Goal: Information Seeking & Learning: Learn about a topic

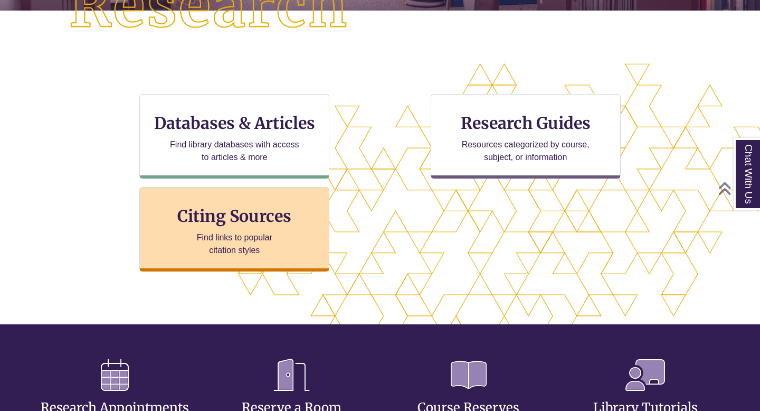
scroll to position [345, 670]
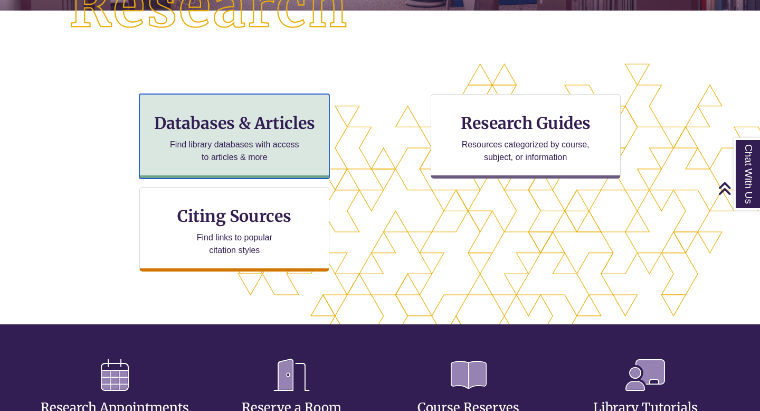
click at [245, 140] on p "Find library databases with access to articles & more" at bounding box center [235, 150] width 138 height 25
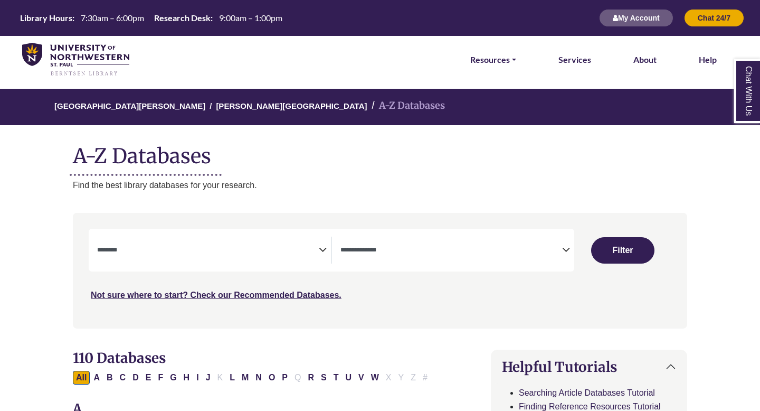
select select "Database Subject Filter"
select select "Database Types Filter"
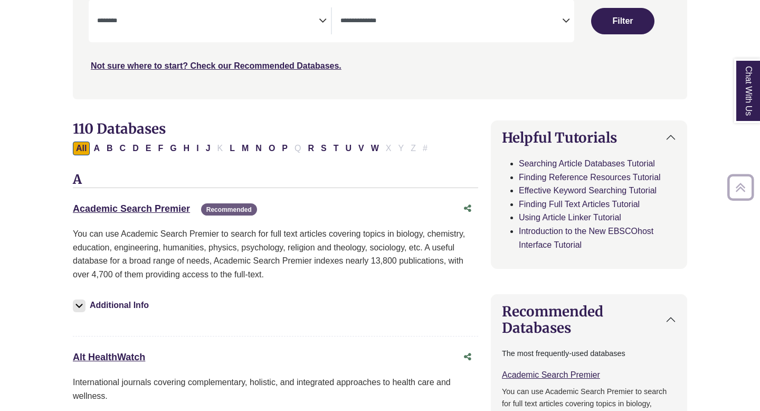
scroll to position [235, 0]
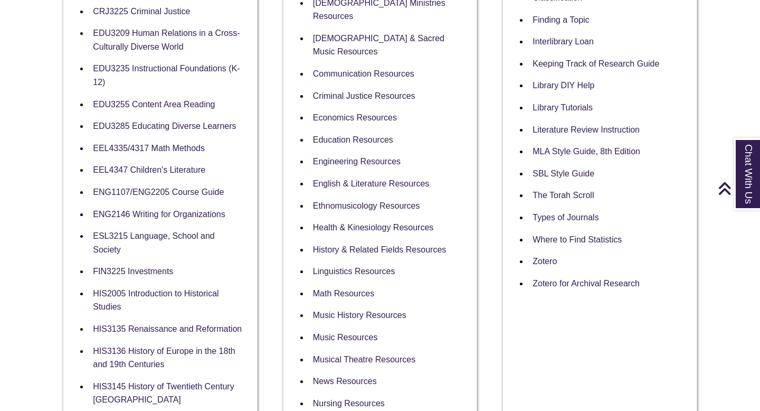
scroll to position [477, 0]
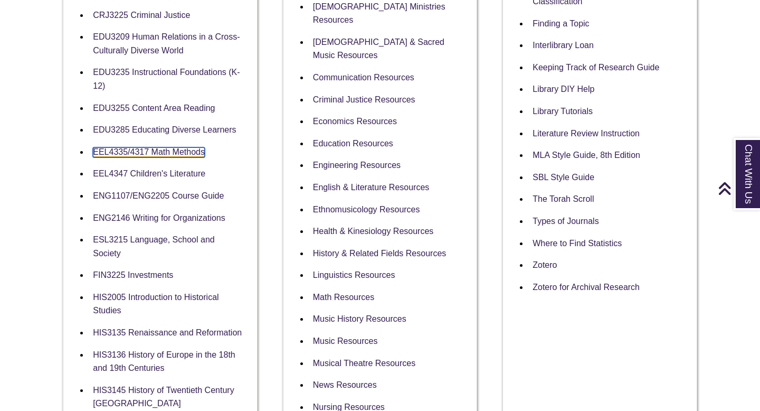
click at [186, 153] on link "EEL4335/4317 Math Methods" at bounding box center [149, 152] width 112 height 10
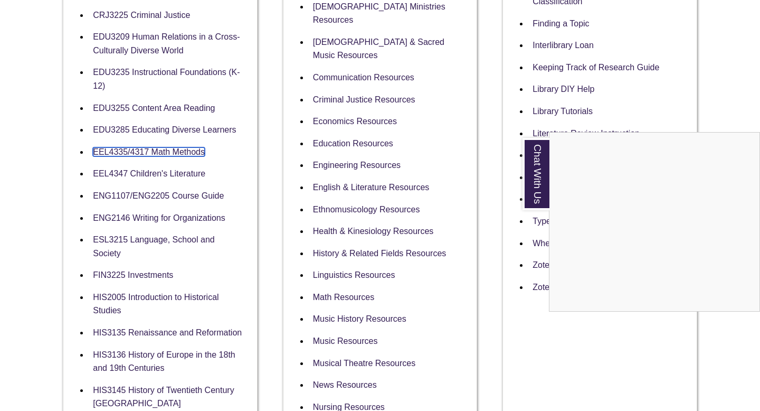
scroll to position [0, 0]
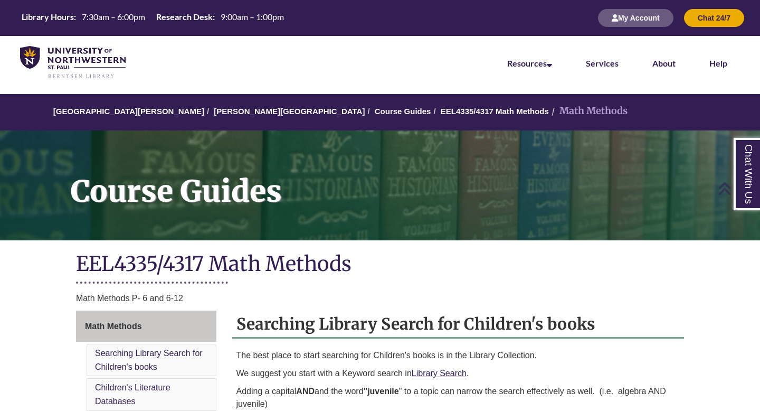
scroll to position [452, 0]
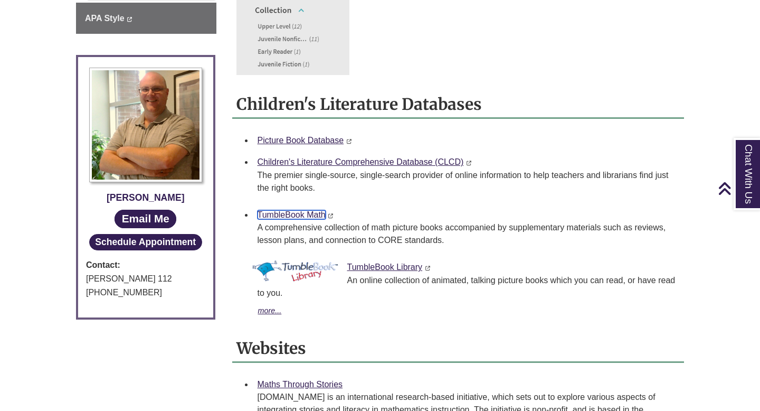
click at [298, 216] on link "TumbleBook Math" at bounding box center [292, 214] width 68 height 9
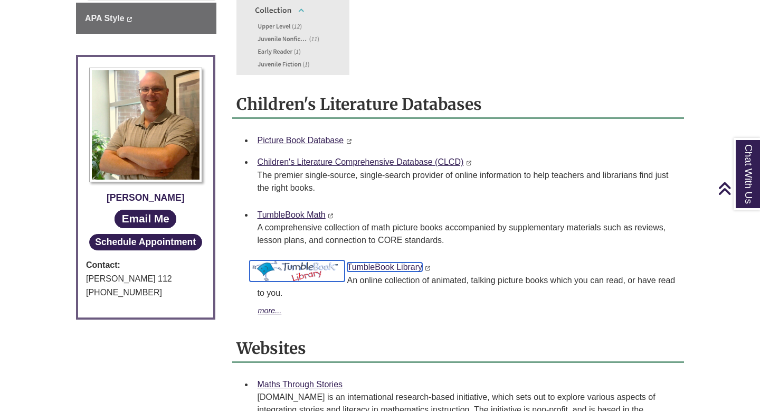
click at [387, 271] on link "TumbleBook Library" at bounding box center [384, 266] width 75 height 9
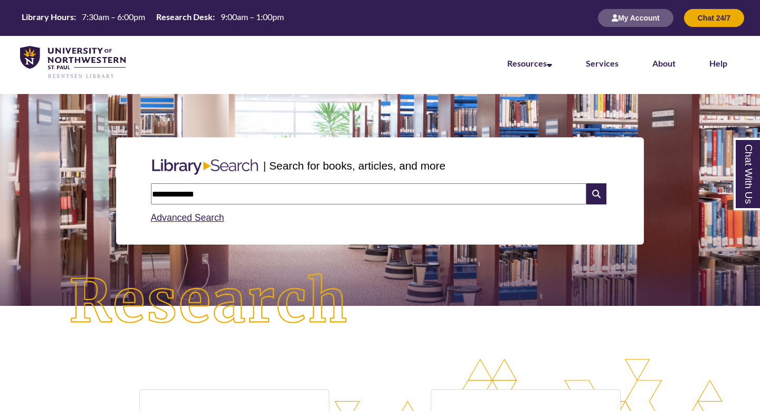
type input "**********"
